Goal: Task Accomplishment & Management: Manage account settings

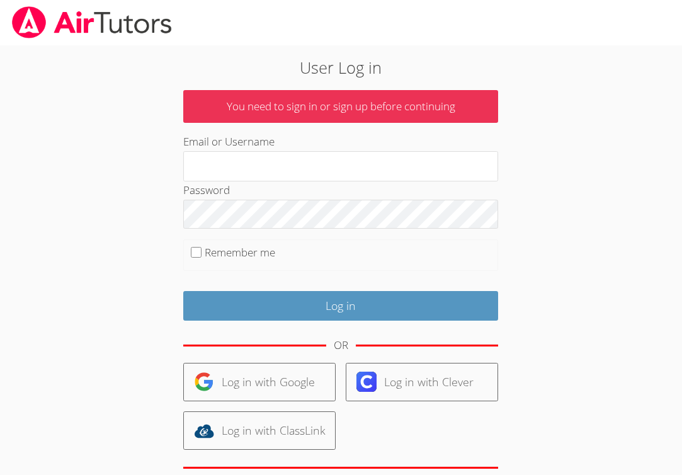
type input "y"
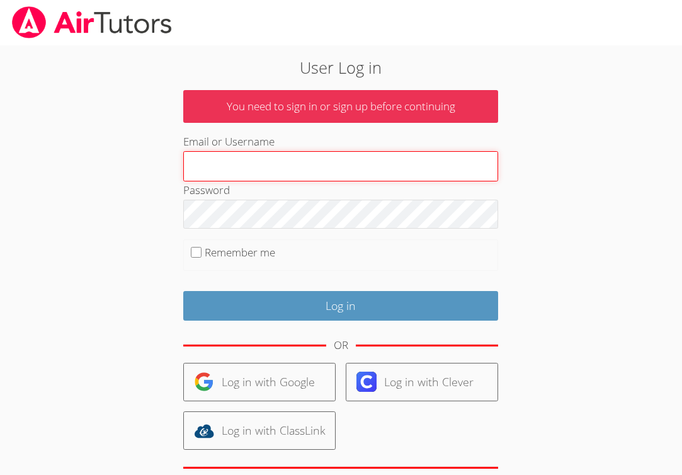
type input "[EMAIL_ADDRESS][DOMAIN_NAME]"
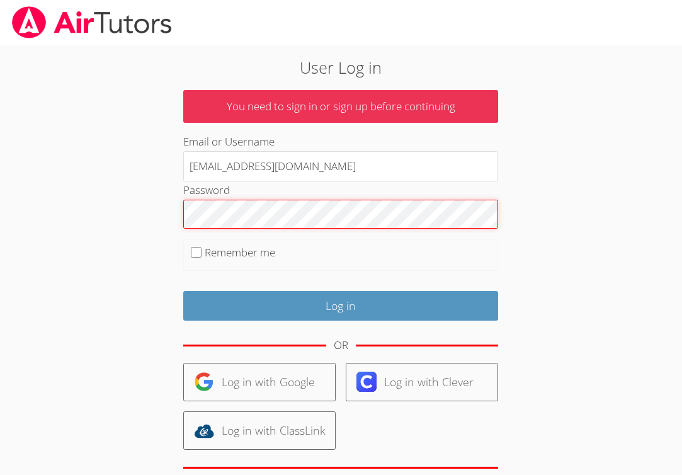
click at [341, 302] on input "Log in" at bounding box center [340, 306] width 315 height 30
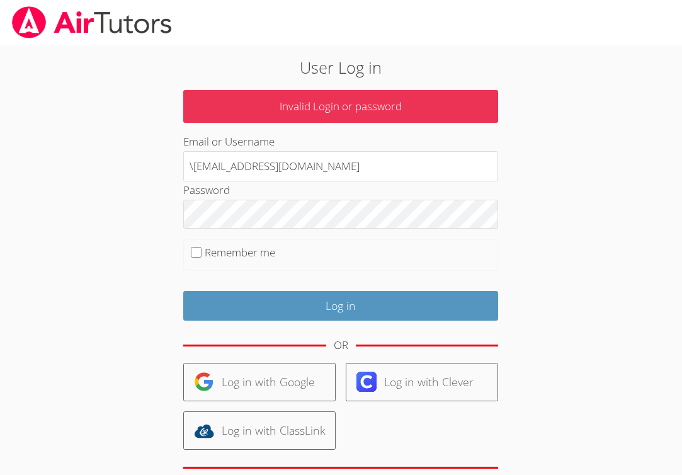
type input "[EMAIL_ADDRESS][DOMAIN_NAME]"
click at [341, 302] on input "Log in" at bounding box center [340, 306] width 315 height 30
type input "[EMAIL_ADDRESS][DOMAIN_NAME]"
